Goal: Find specific page/section: Find specific page/section

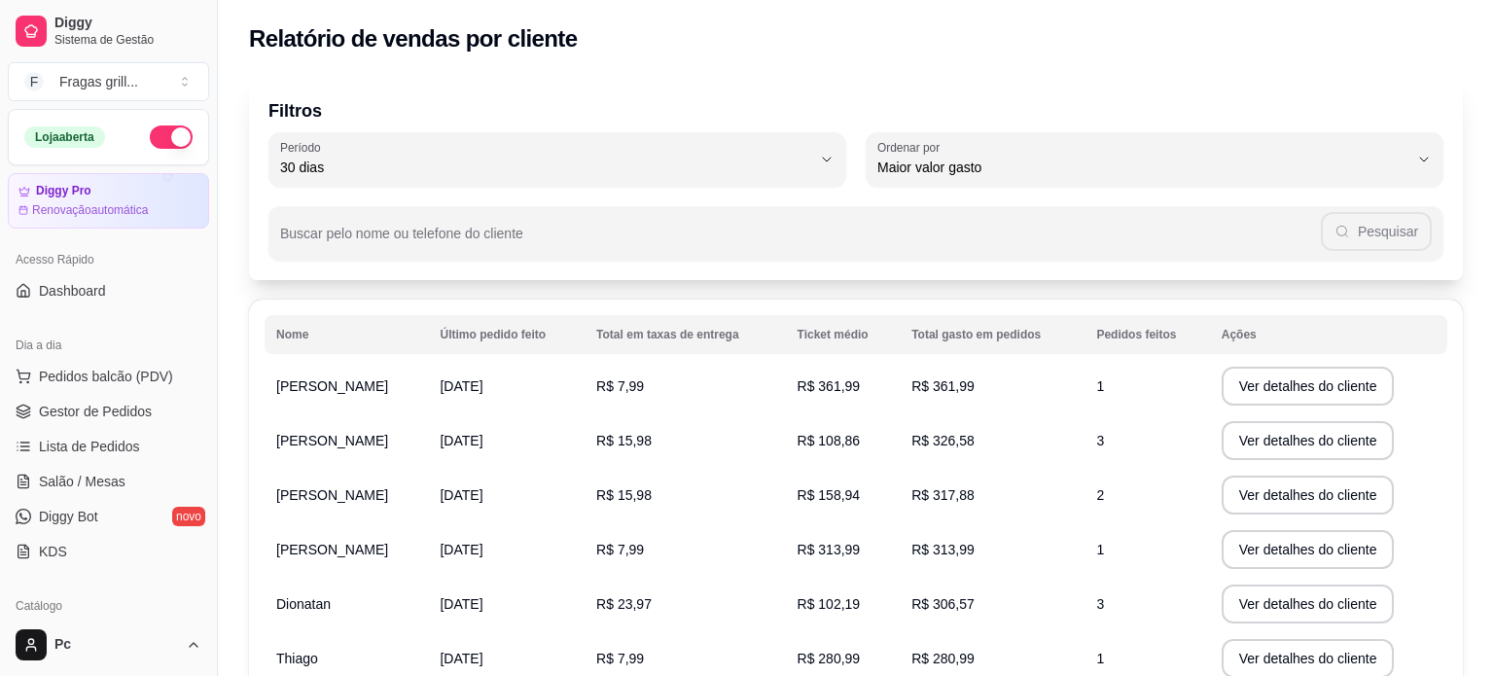
select select "30"
select select "HIGHEST_TOTAL_SPENT_WITH_ORDERS"
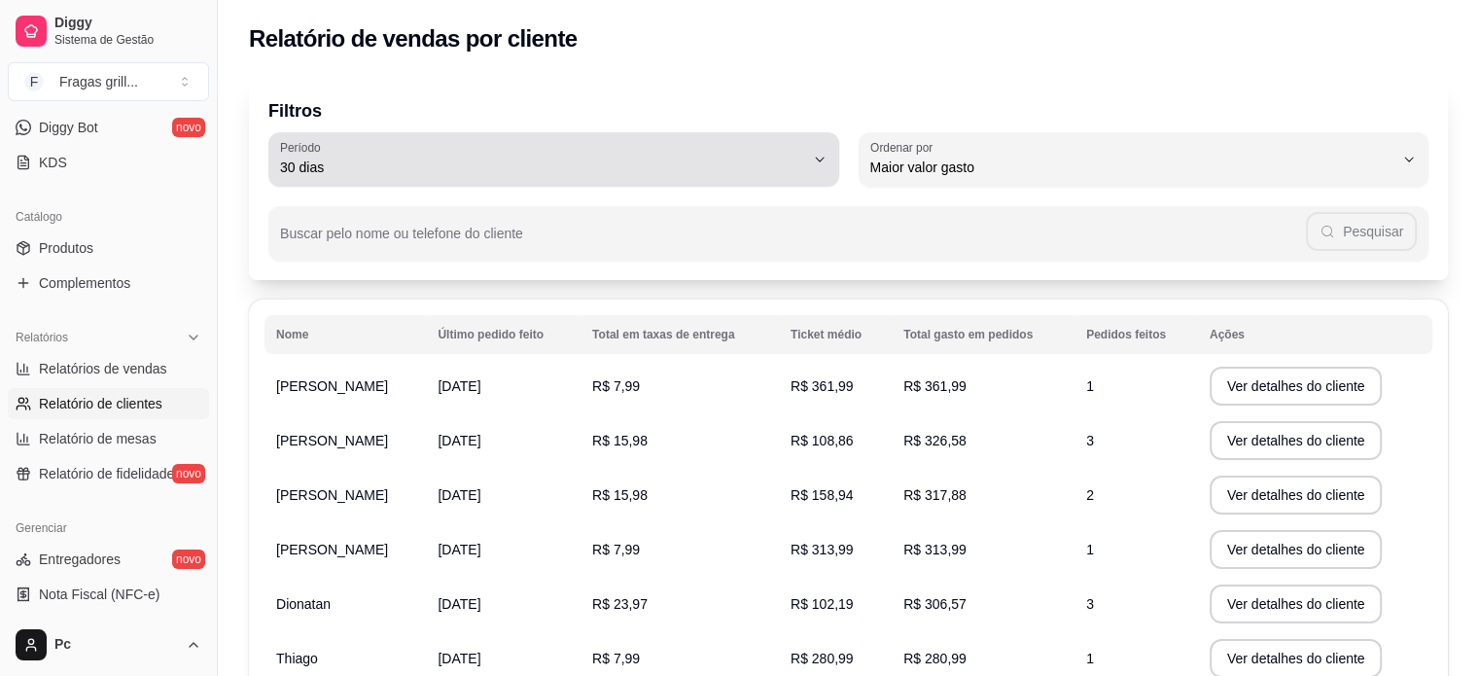
click at [760, 150] on div "30 dias" at bounding box center [542, 159] width 524 height 39
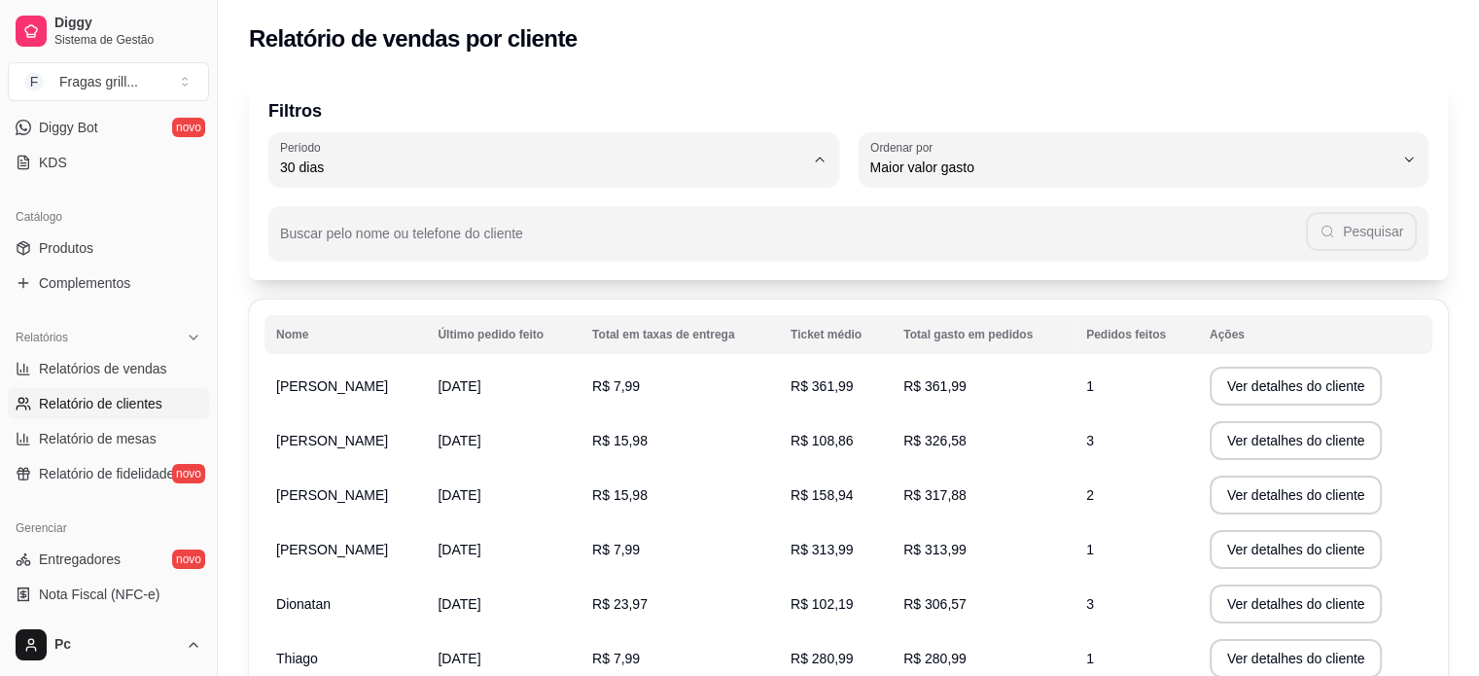
click at [436, 221] on span "Hoje" at bounding box center [544, 213] width 499 height 18
type input "0"
select select "0"
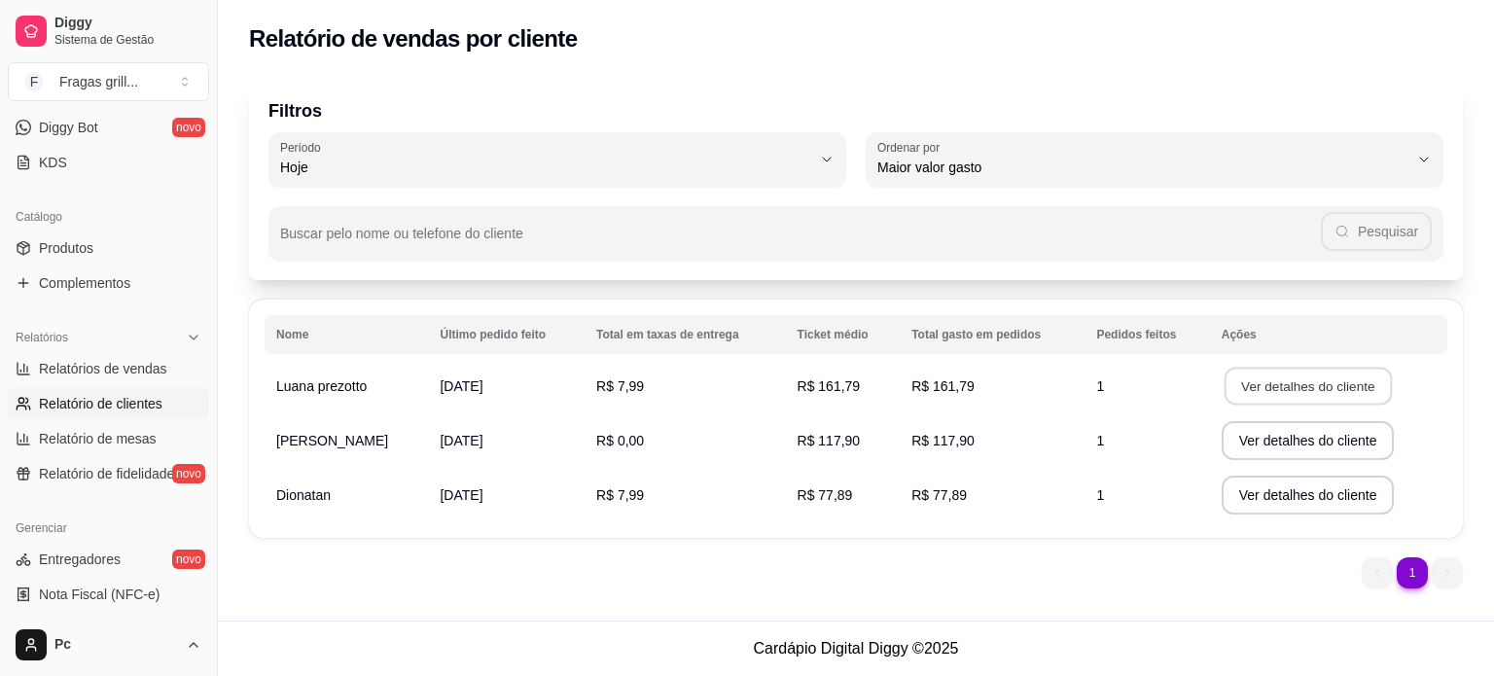
click at [1267, 385] on button "Ver detalhes do cliente" at bounding box center [1306, 387] width 167 height 38
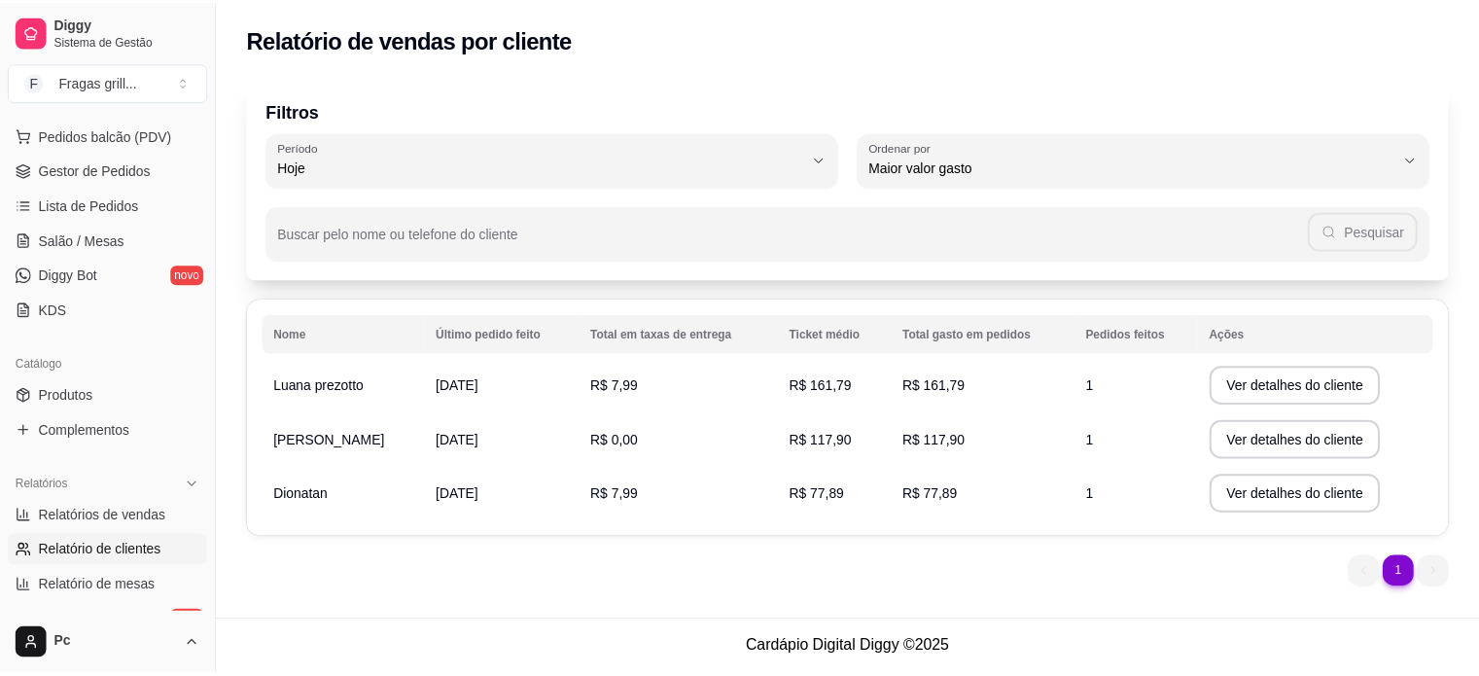
scroll to position [194, 0]
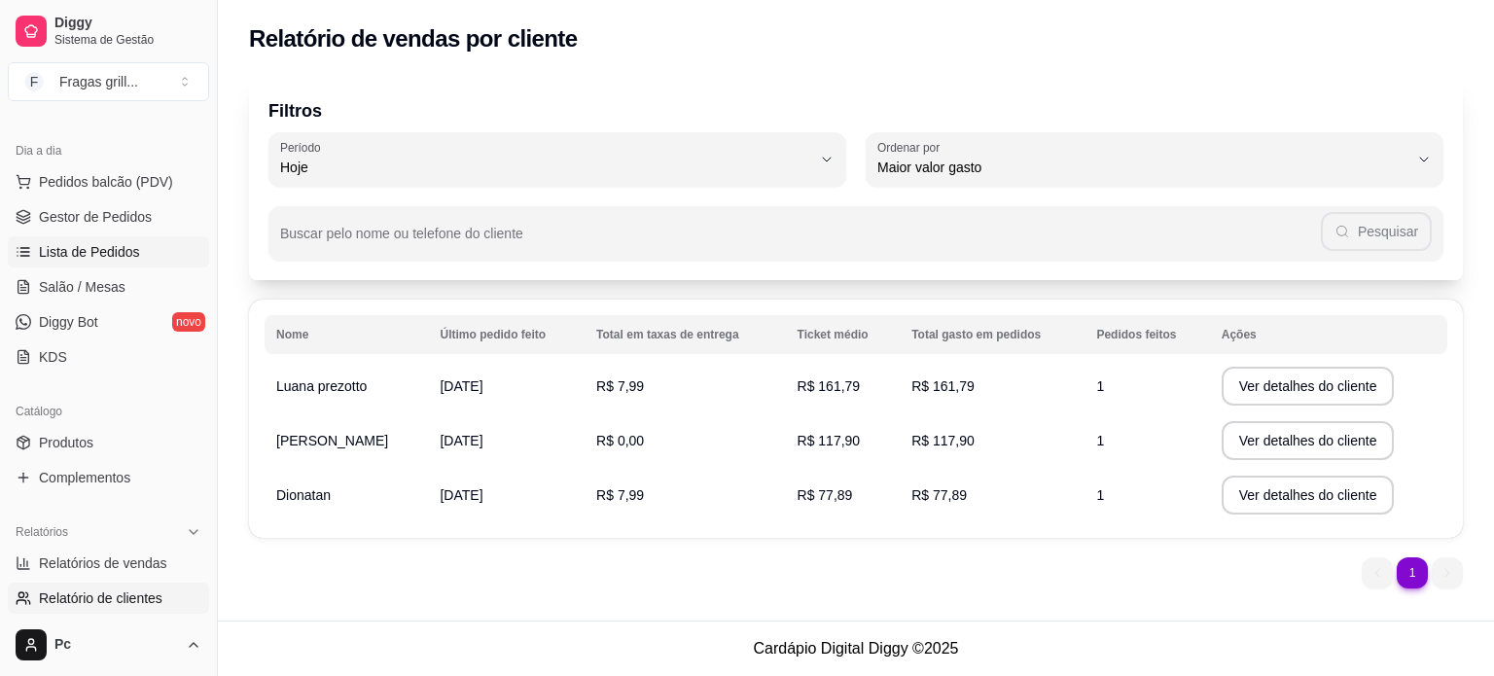
click at [115, 253] on span "Lista de Pedidos" at bounding box center [89, 251] width 101 height 19
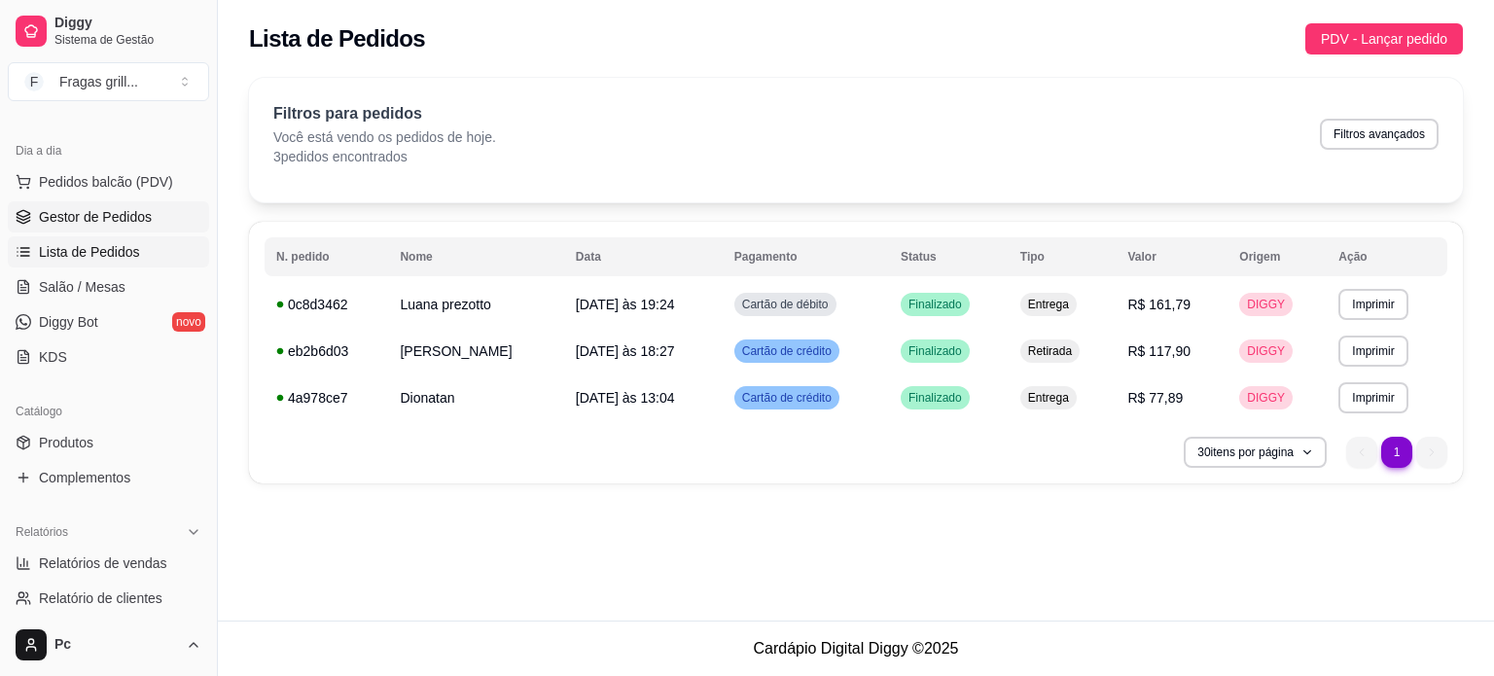
click at [96, 209] on span "Gestor de Pedidos" at bounding box center [95, 216] width 113 height 19
